Goal: Communication & Community: Connect with others

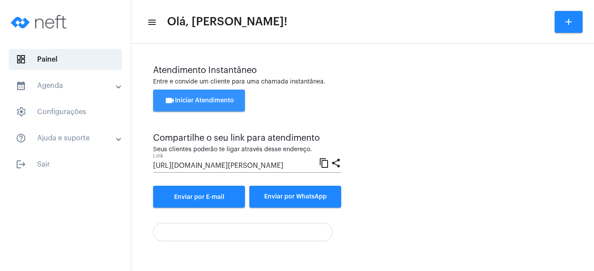
click at [217, 101] on span "videocam Iniciar Atendimento" at bounding box center [198, 100] width 69 height 6
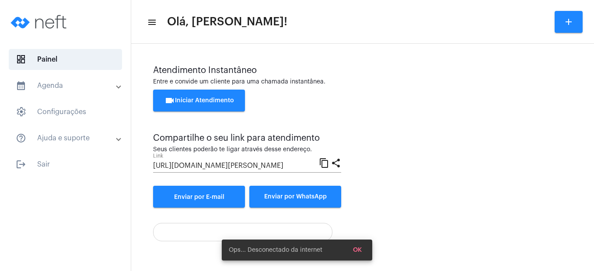
click at [215, 99] on span "videocam Iniciar Atendimento" at bounding box center [198, 100] width 69 height 6
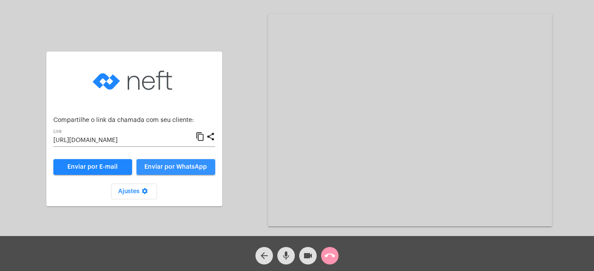
click at [180, 164] on span "Enviar por WhatsApp" at bounding box center [175, 167] width 63 height 6
